Goal: Task Accomplishment & Management: Use online tool/utility

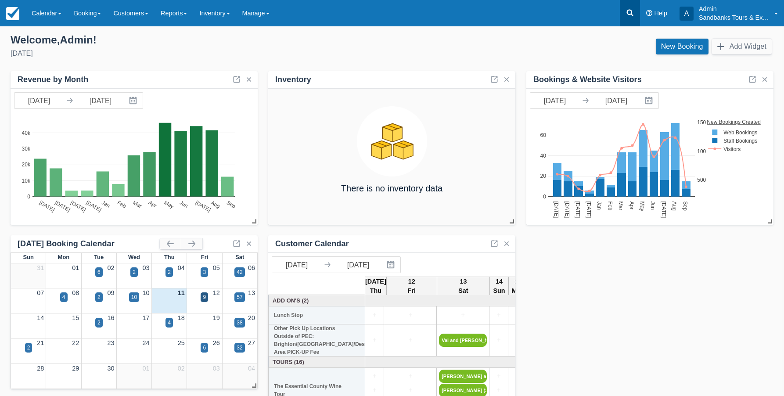
click at [629, 13] on icon at bounding box center [630, 12] width 9 height 9
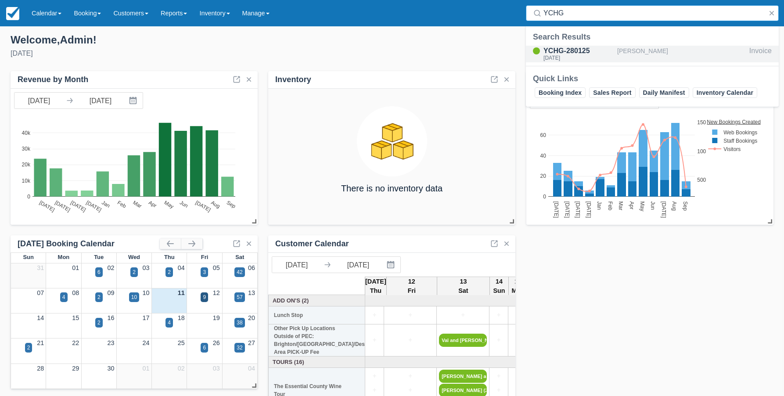
type input "YCHG"
click at [570, 48] on div "YCHG-280125" at bounding box center [579, 51] width 70 height 11
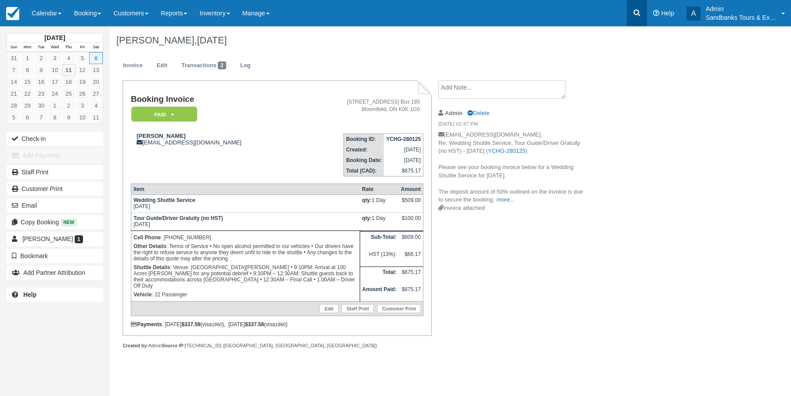
click at [635, 13] on icon at bounding box center [636, 12] width 9 height 9
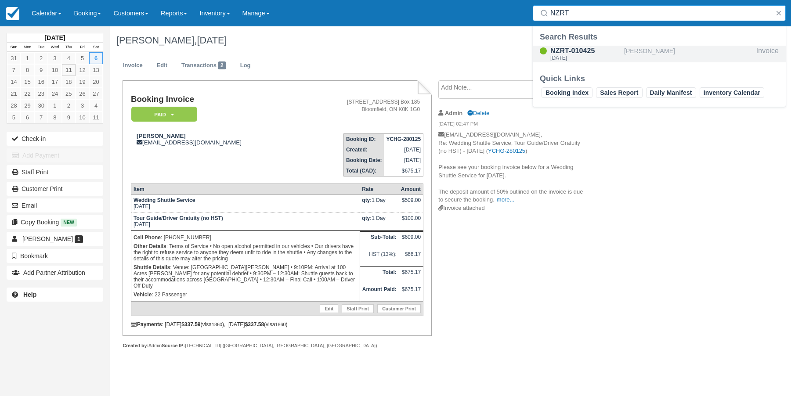
type input "NZRT"
click at [567, 47] on div "NZRT-010425" at bounding box center [585, 51] width 70 height 11
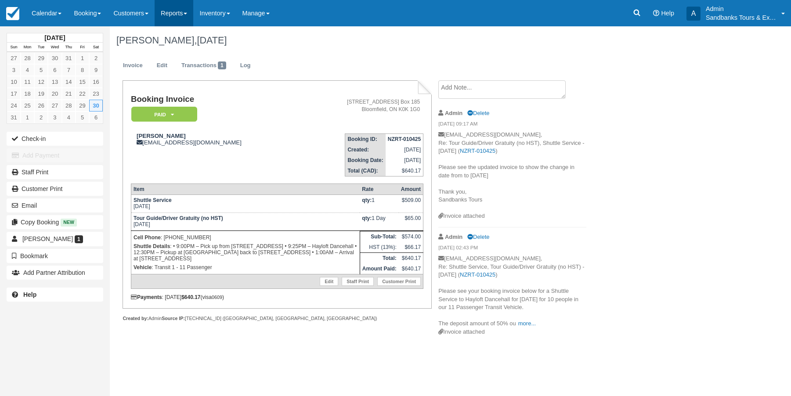
click at [193, 15] on link "Reports" at bounding box center [174, 13] width 39 height 26
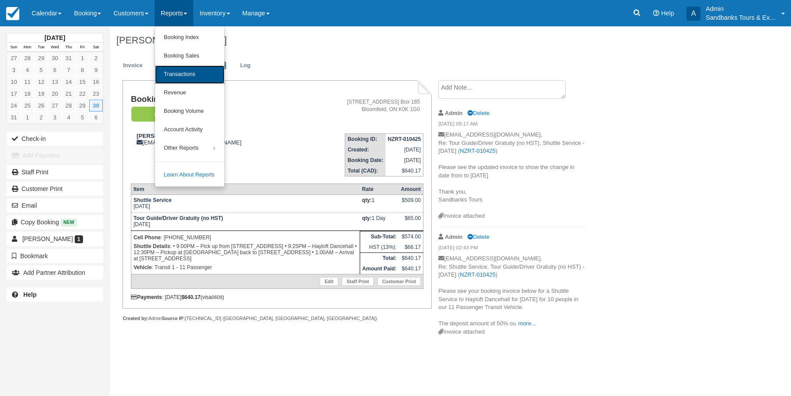
click at [192, 75] on link "Transactions" at bounding box center [189, 74] width 69 height 18
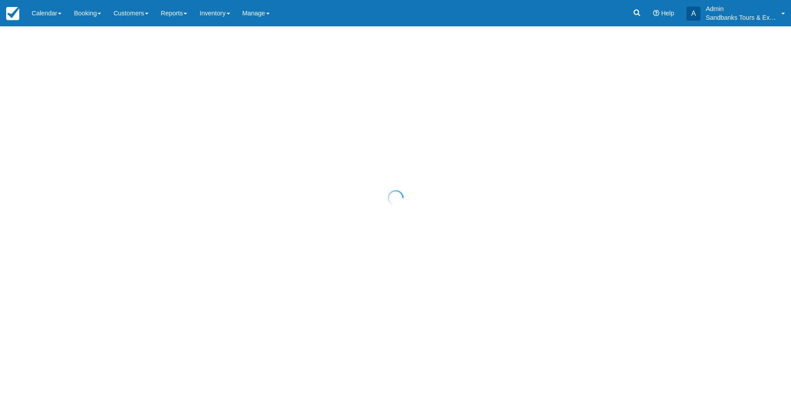
select select "10"
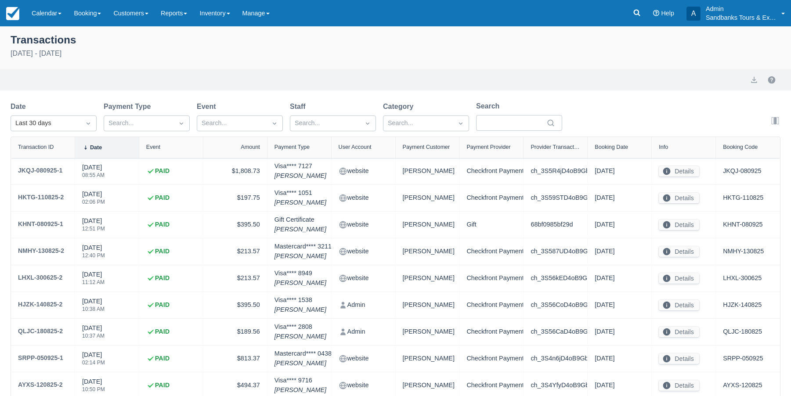
select select "10"
click at [627, 15] on icon at bounding box center [630, 12] width 9 height 9
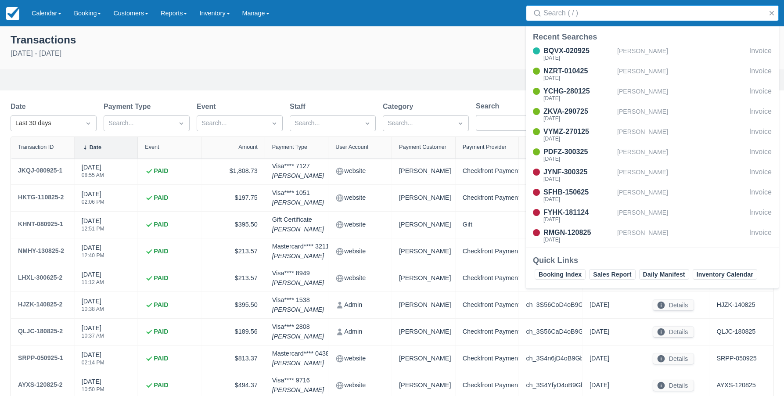
type input "T"
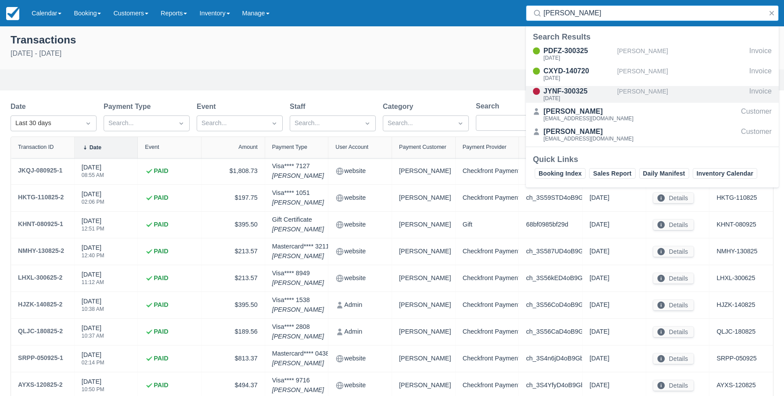
type input "Stephanie t"
click at [570, 89] on div "JYNF-300325" at bounding box center [579, 91] width 70 height 11
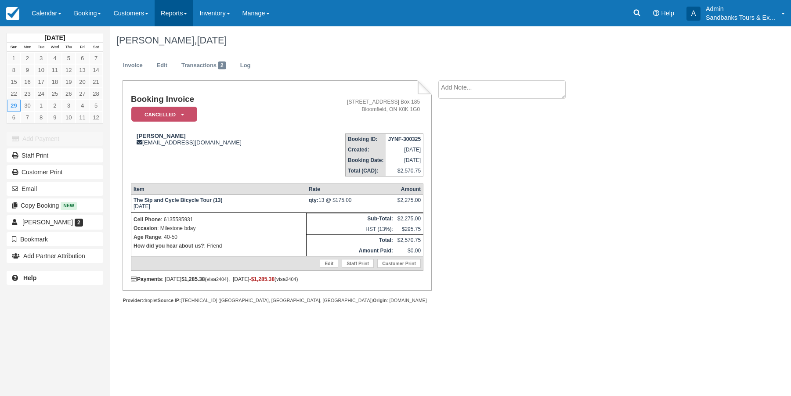
click at [183, 14] on link "Reports" at bounding box center [174, 13] width 39 height 26
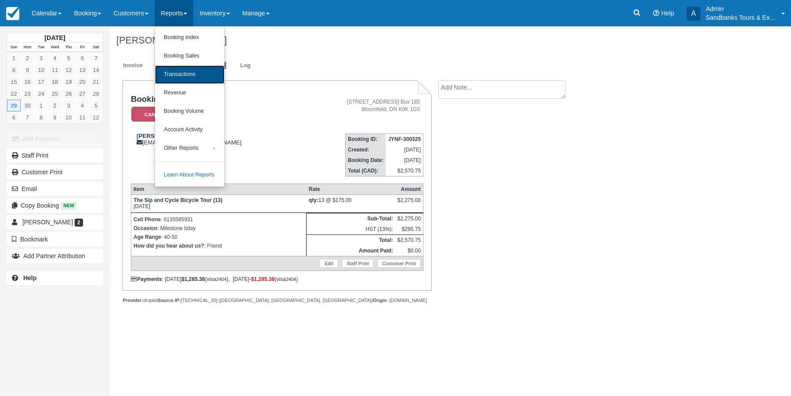
click at [187, 73] on link "Transactions" at bounding box center [189, 74] width 69 height 18
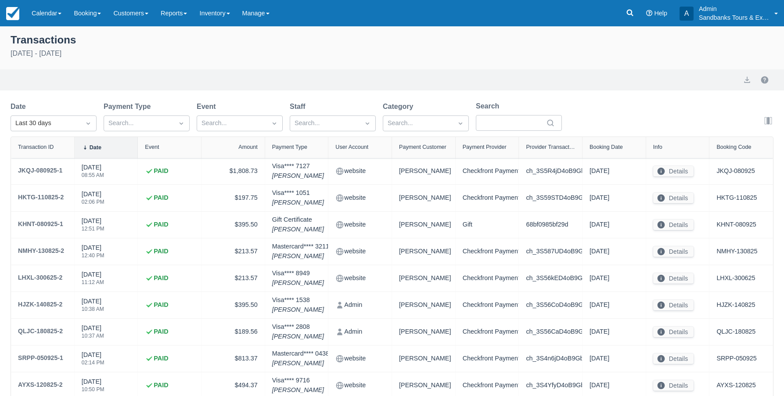
select select "10"
